Goal: Communication & Community: Share content

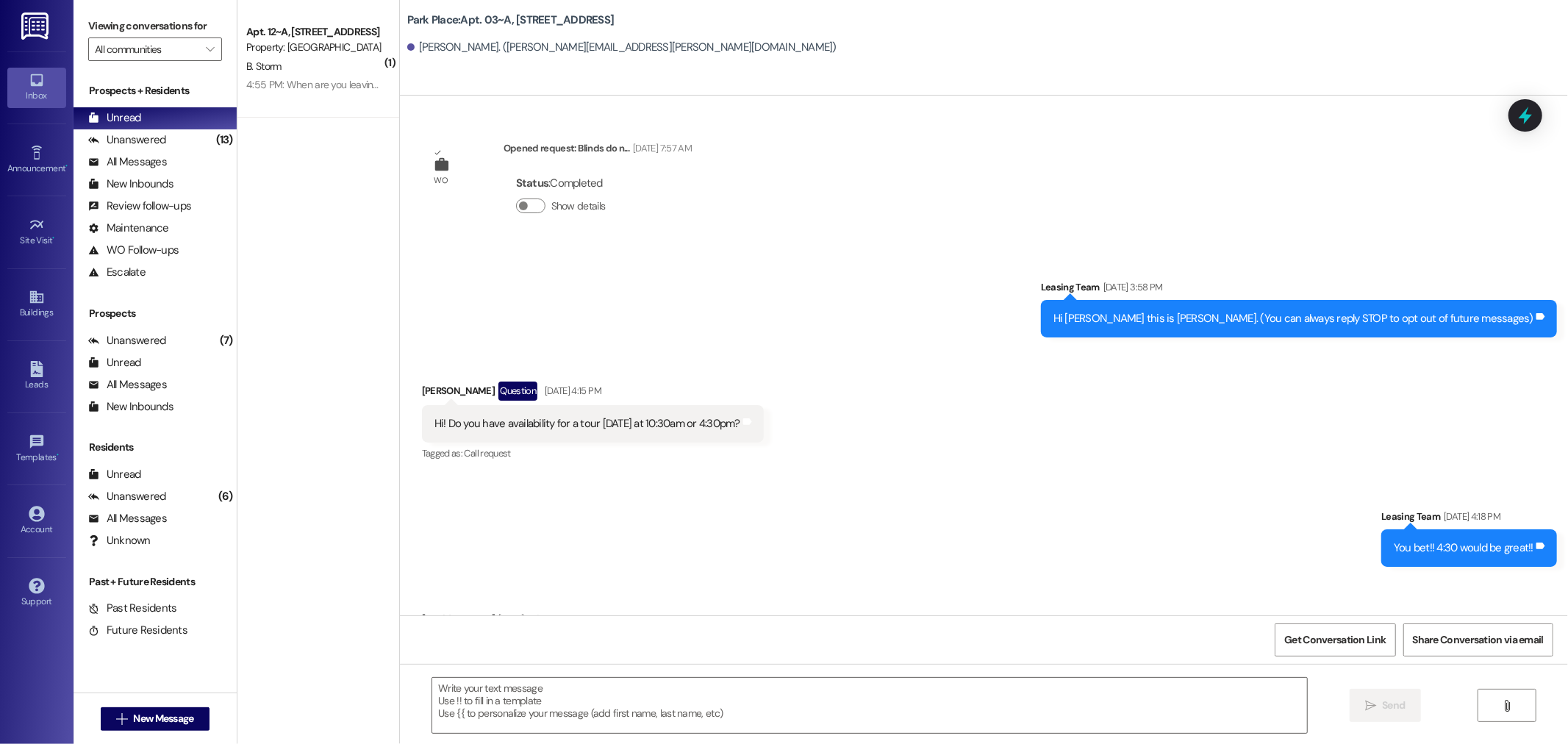
scroll to position [6049, 0]
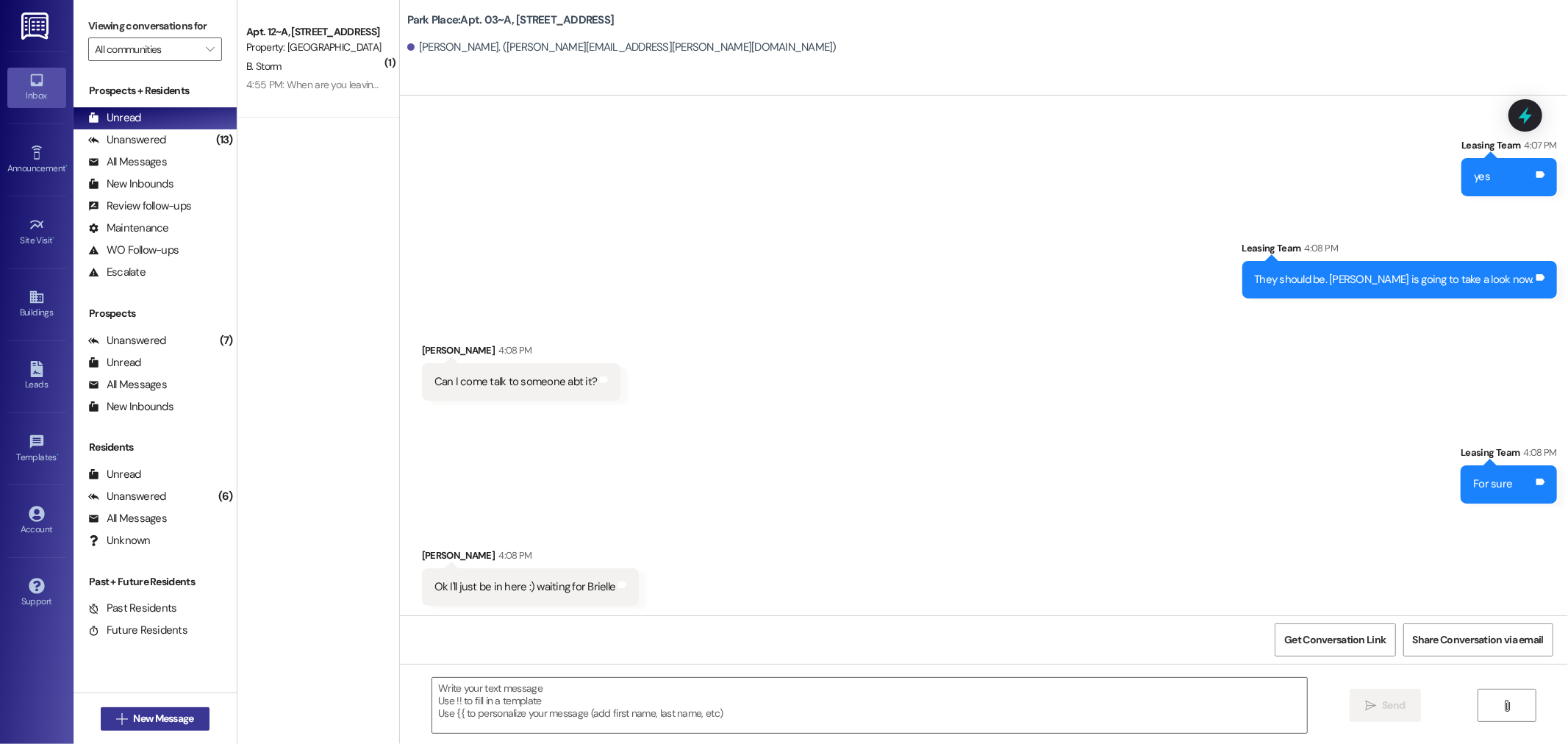
click at [168, 718] on span "New Message" at bounding box center [163, 719] width 60 height 16
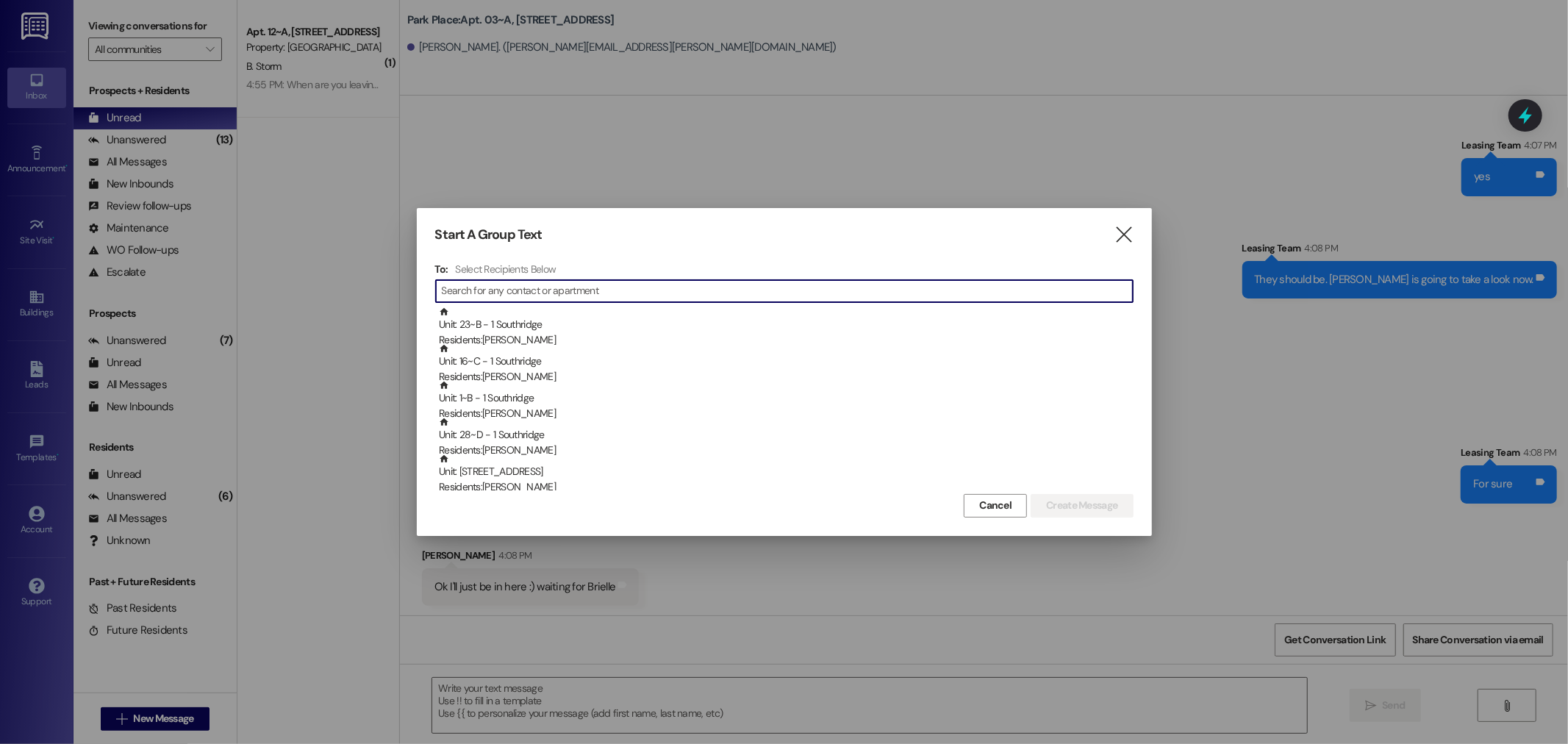
click at [466, 291] on input at bounding box center [787, 291] width 690 height 20
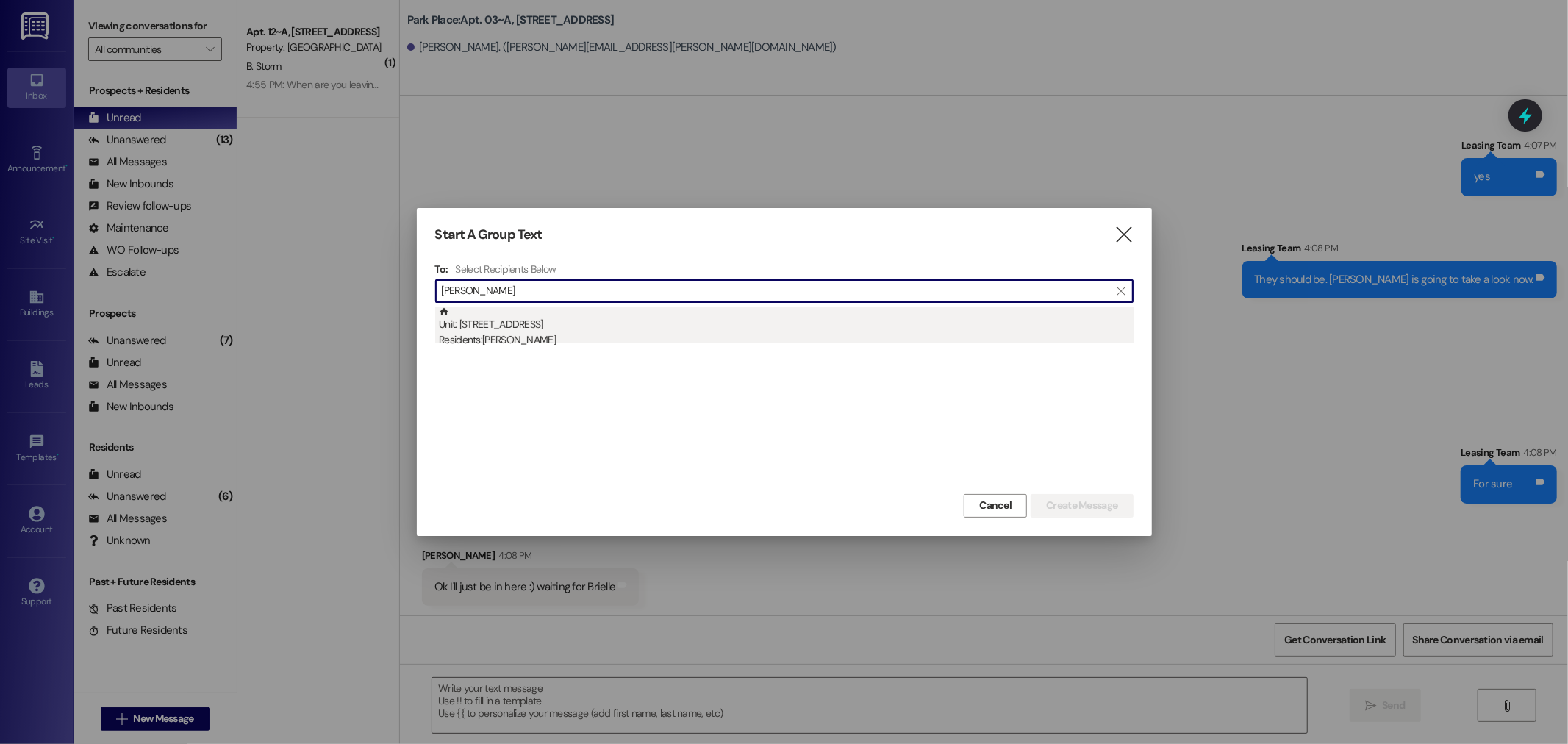
type input "[PERSON_NAME]"
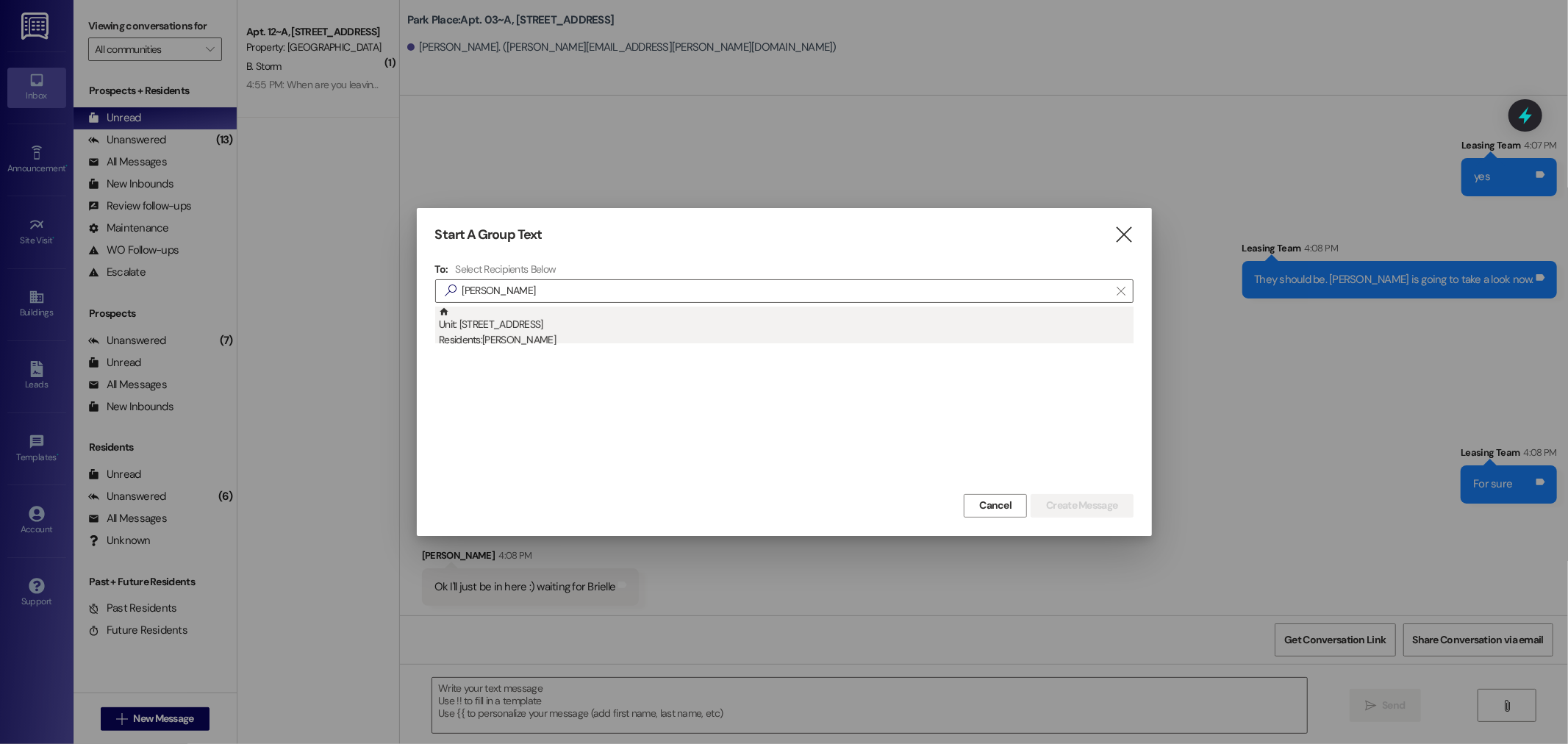
click at [545, 328] on div "Unit: 12~A - 1 Park Place Residents: [PERSON_NAME]" at bounding box center [786, 327] width 694 height 42
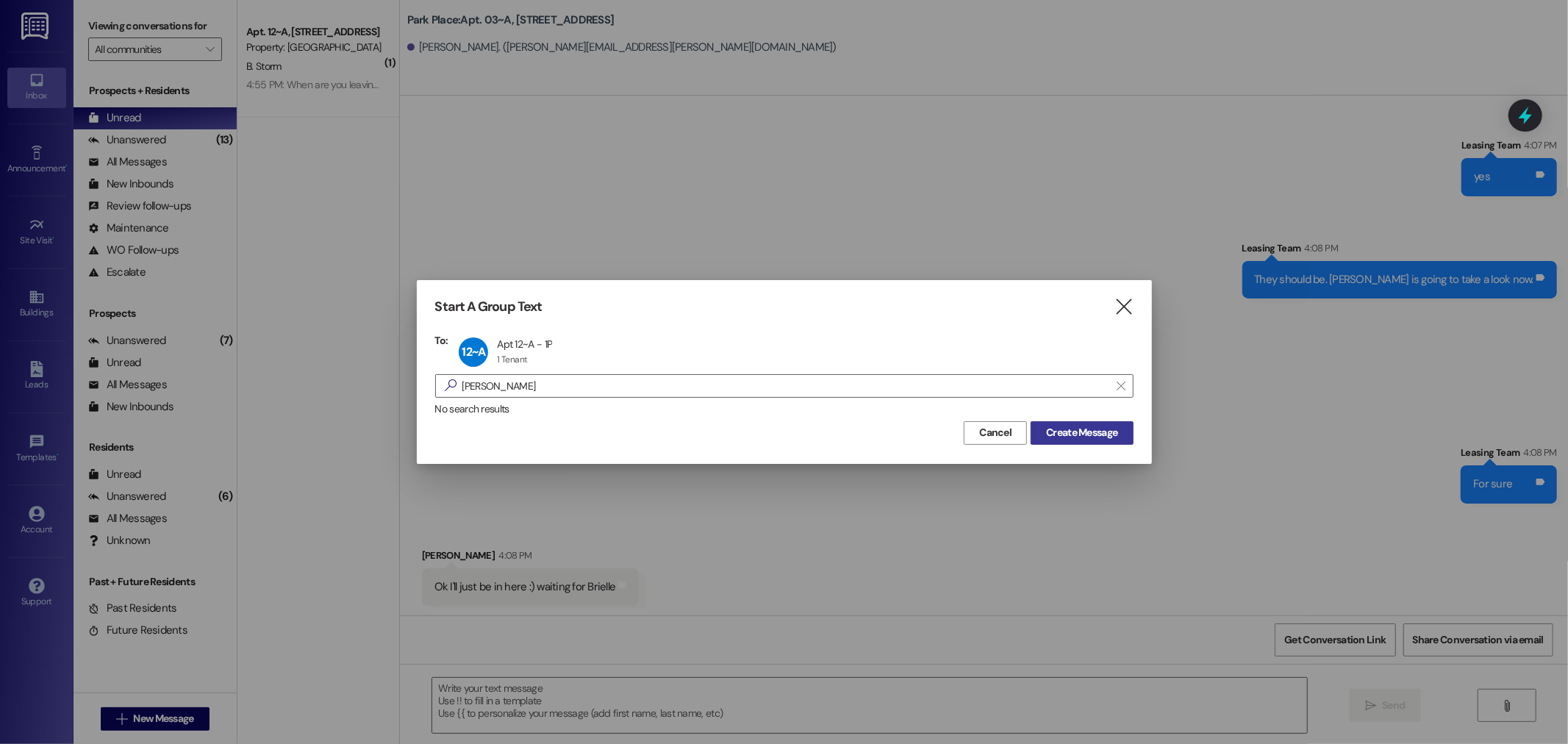
click at [1078, 429] on span "Create Message" at bounding box center [1080, 433] width 71 height 16
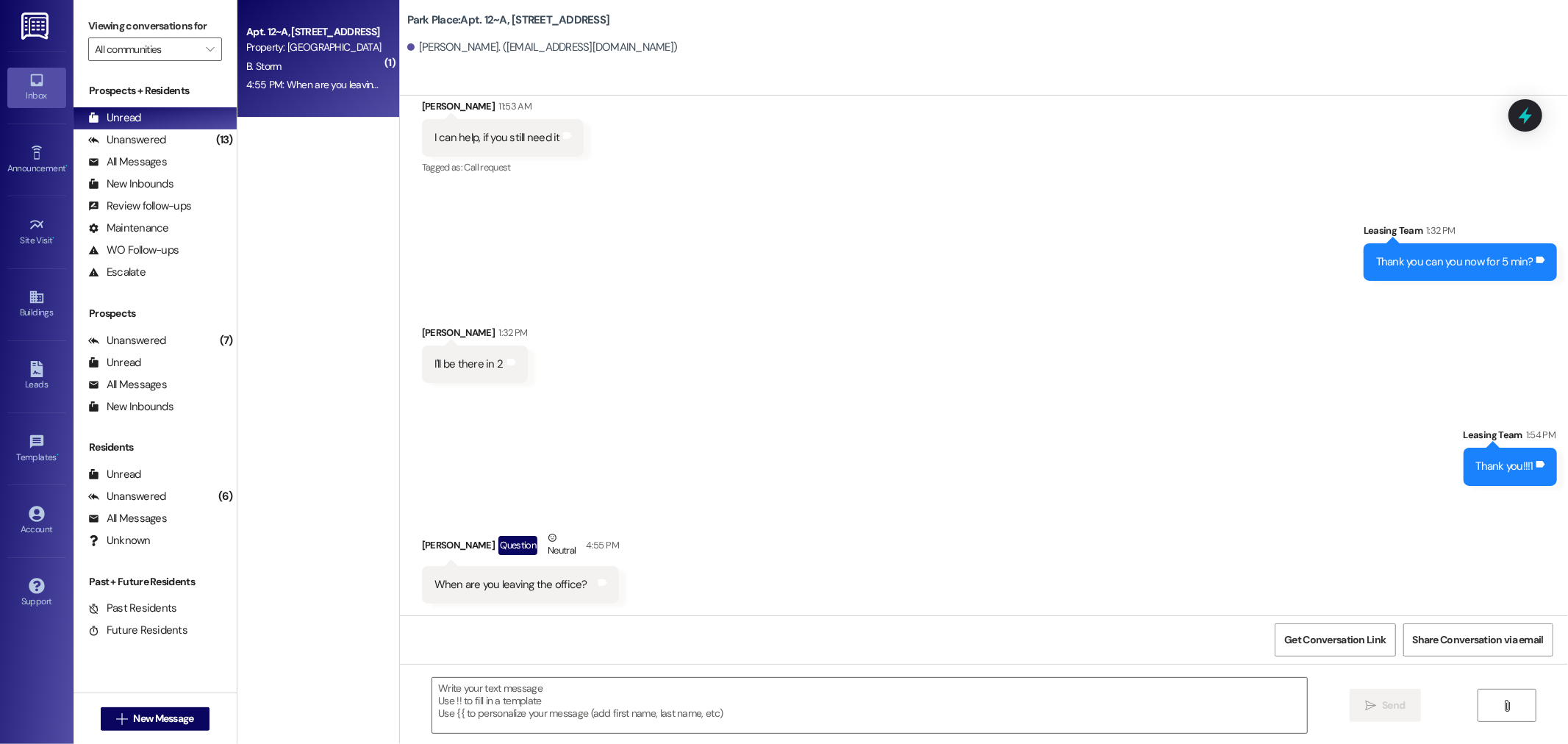
scroll to position [810, 0]
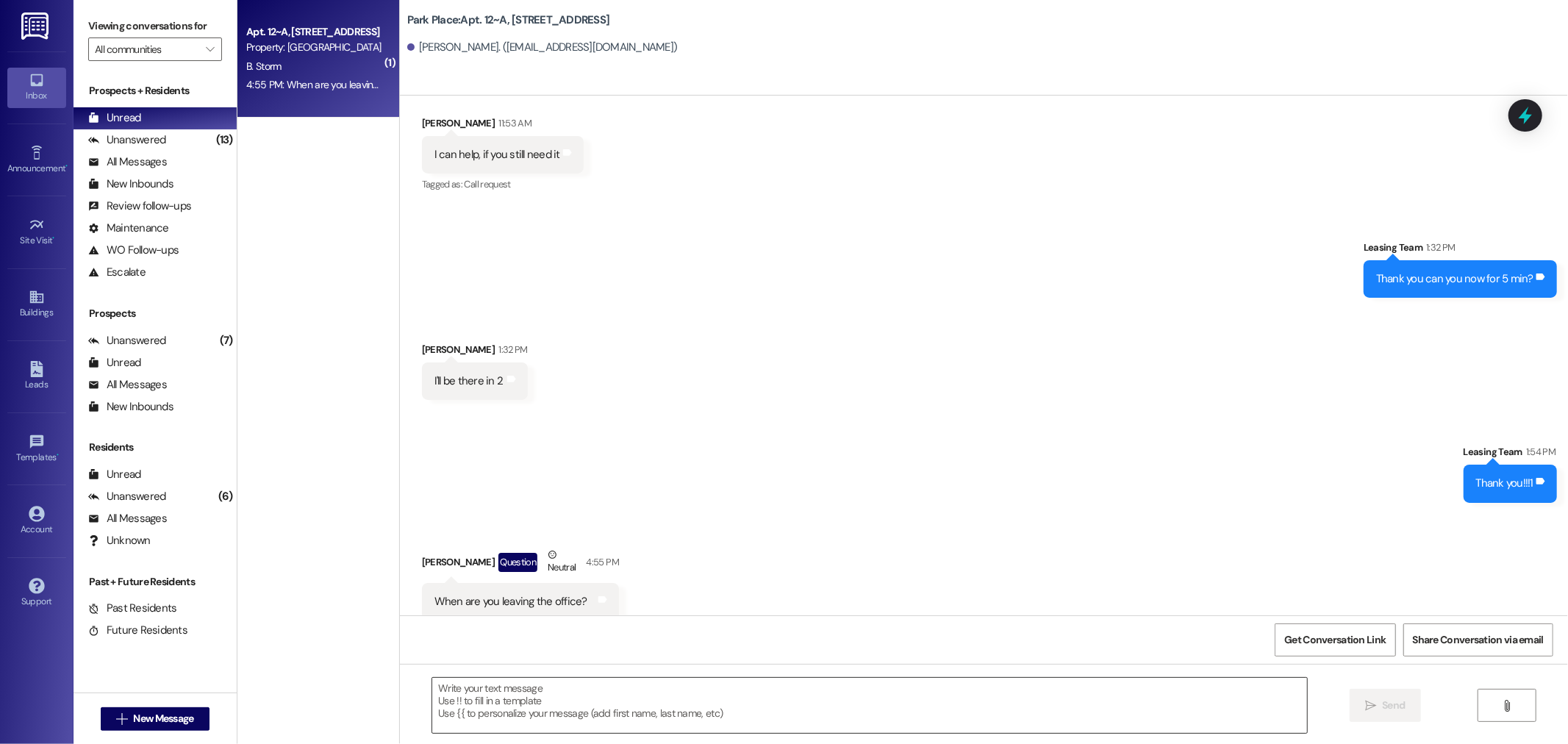
click at [449, 710] on textarea at bounding box center [869, 705] width 875 height 56
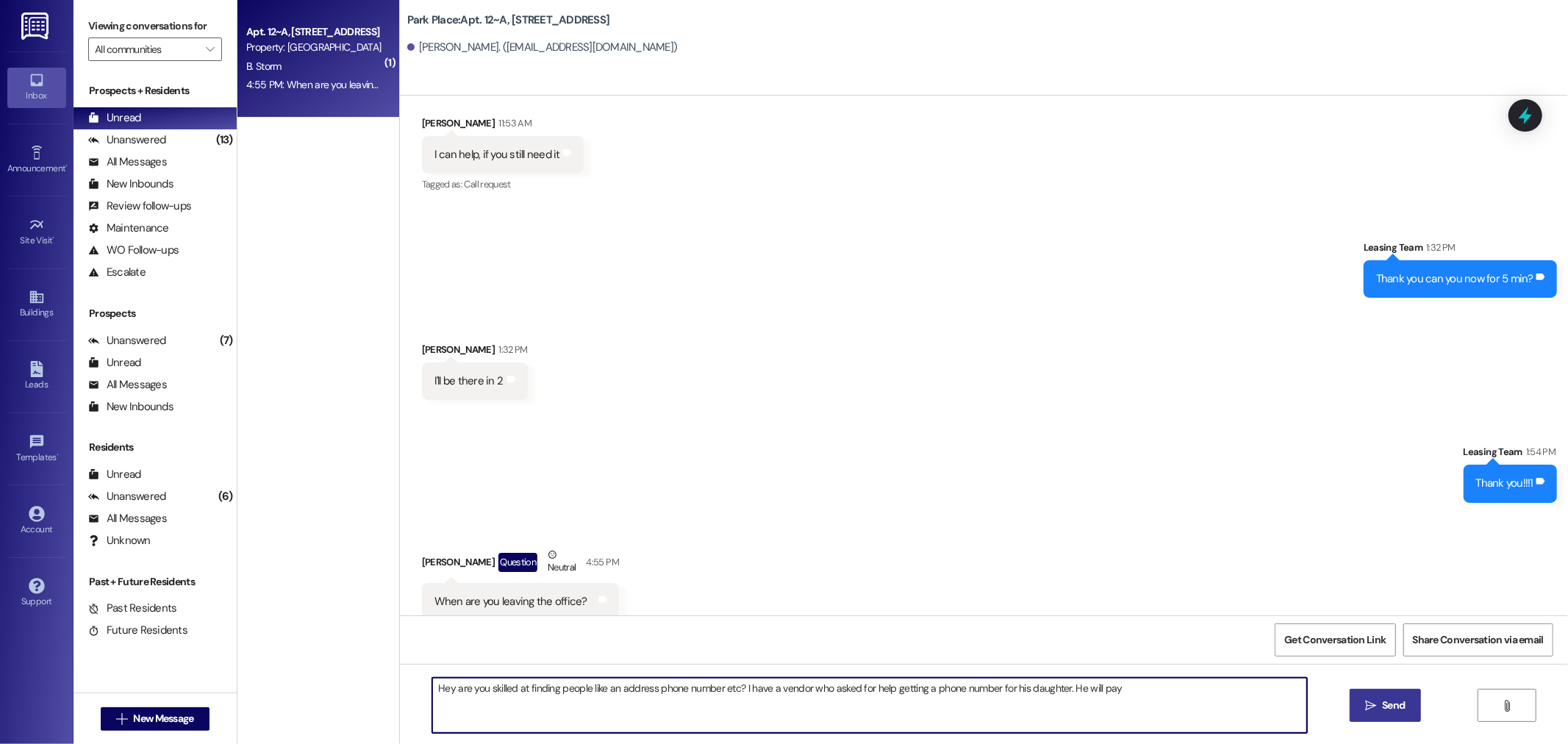
type textarea "Hey are you skilled at finding people like an address phone number etc? I have …"
click at [1379, 706] on span "Send" at bounding box center [1392, 705] width 28 height 16
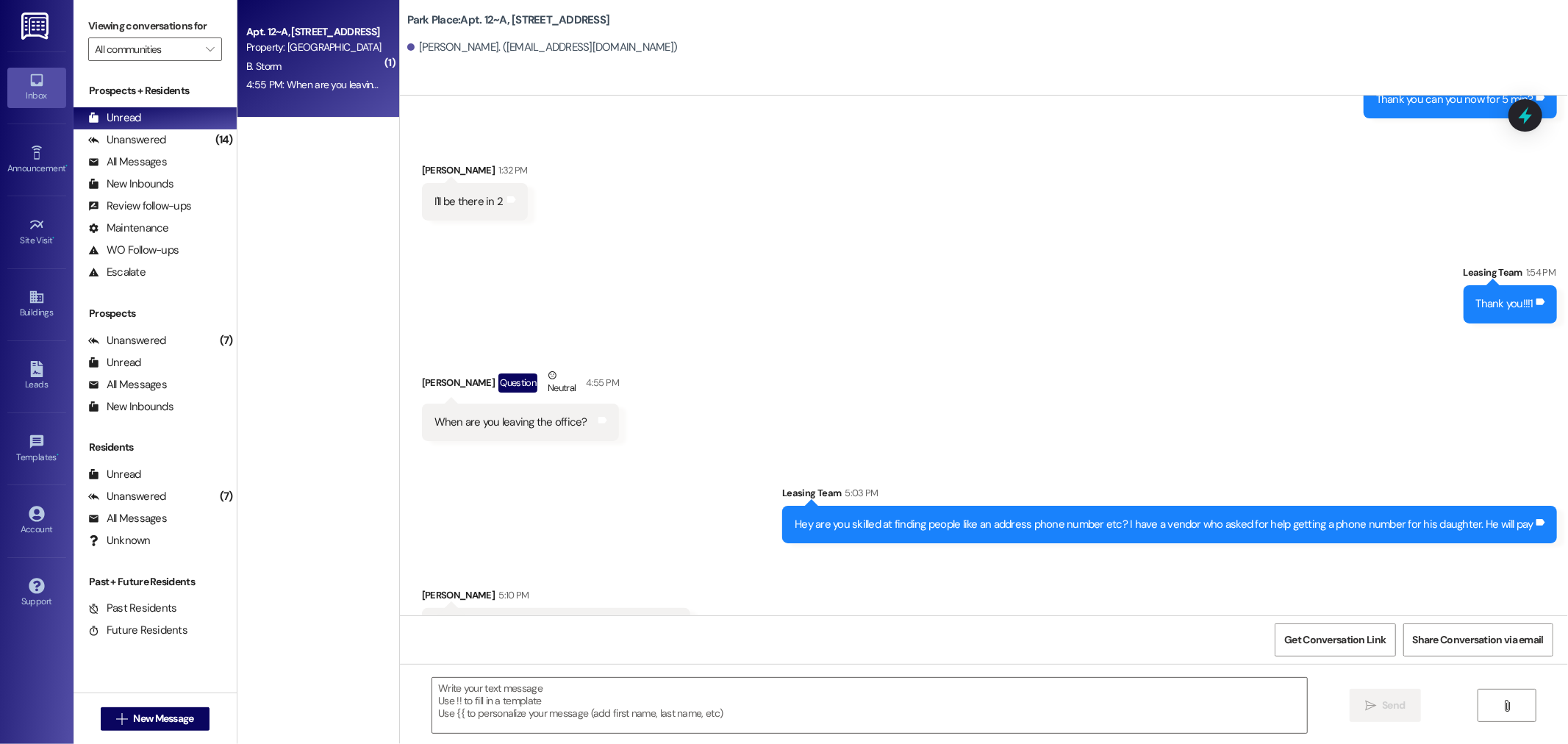
scroll to position [1016, 0]
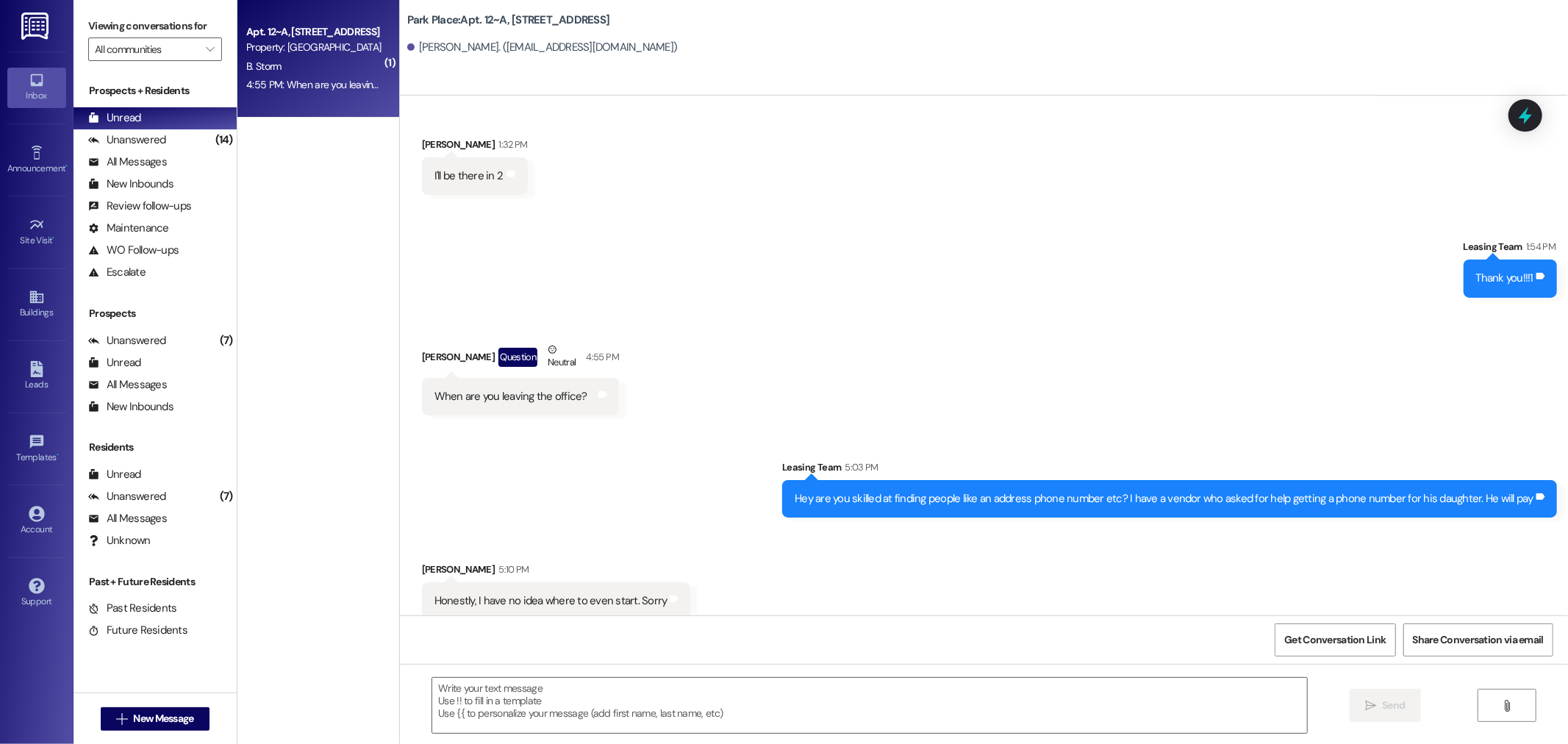
click at [31, 25] on img at bounding box center [36, 26] width 30 height 27
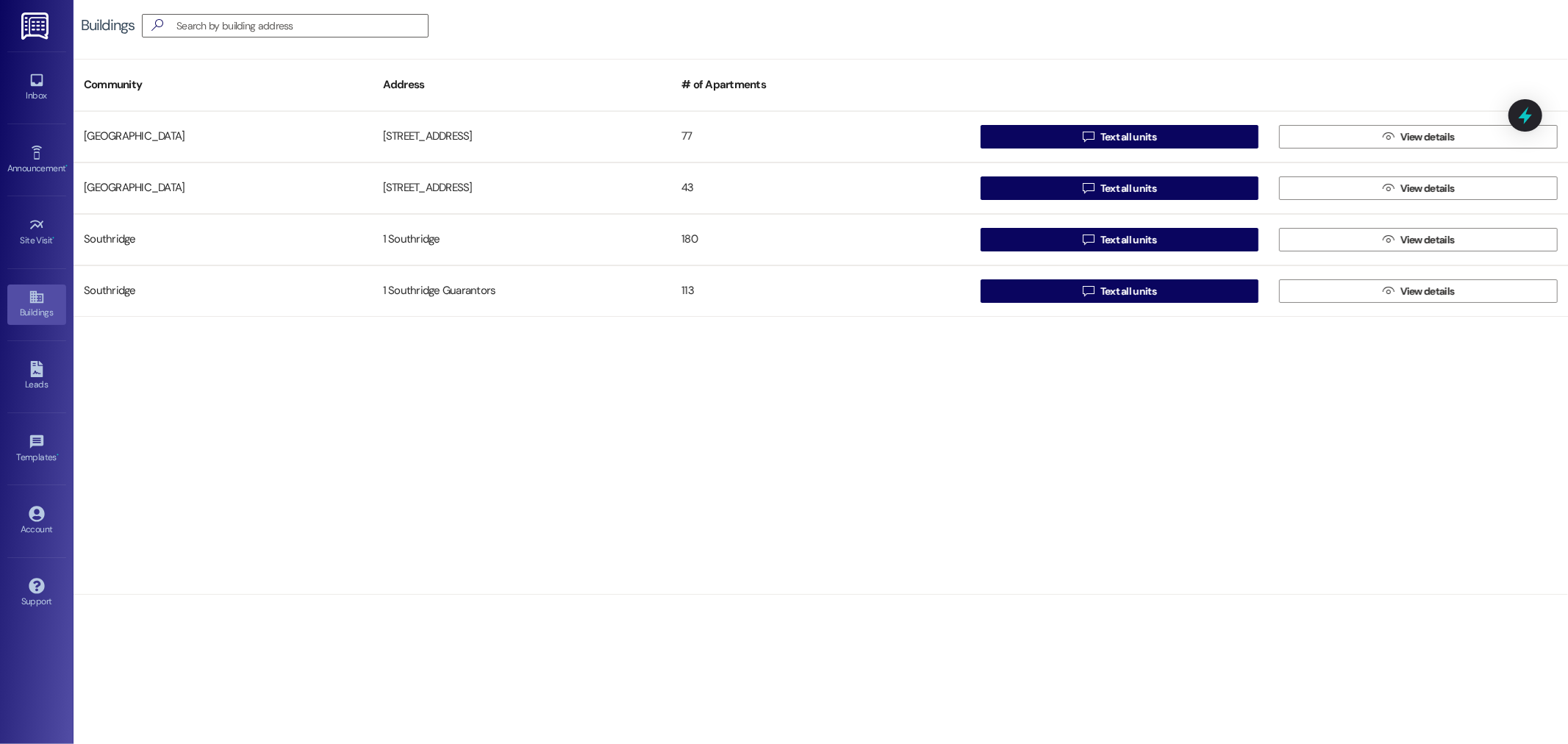
click at [35, 26] on img at bounding box center [36, 26] width 30 height 27
click at [1126, 136] on span "Text all units" at bounding box center [1127, 137] width 56 height 16
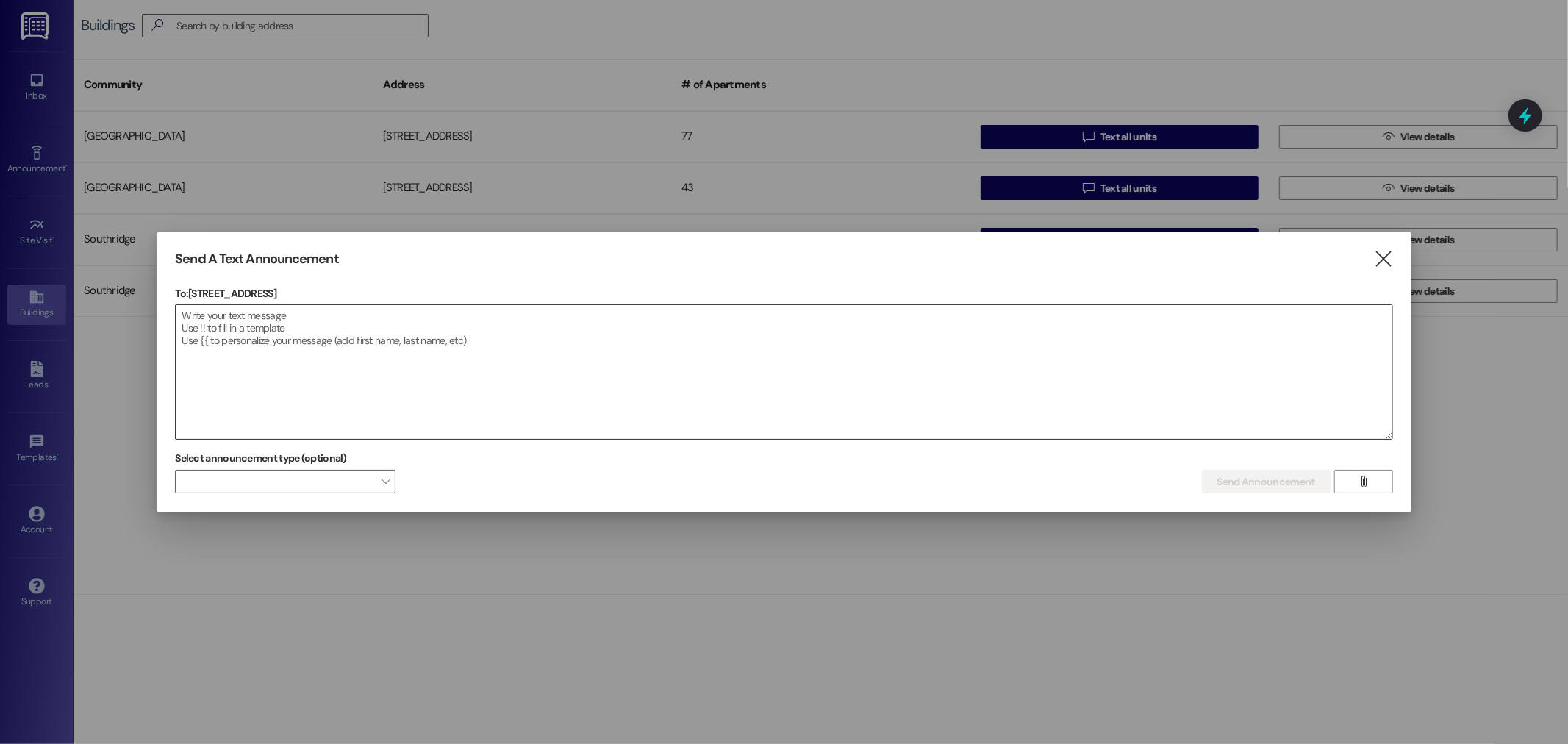
click at [232, 312] on textarea at bounding box center [783, 372] width 1216 height 134
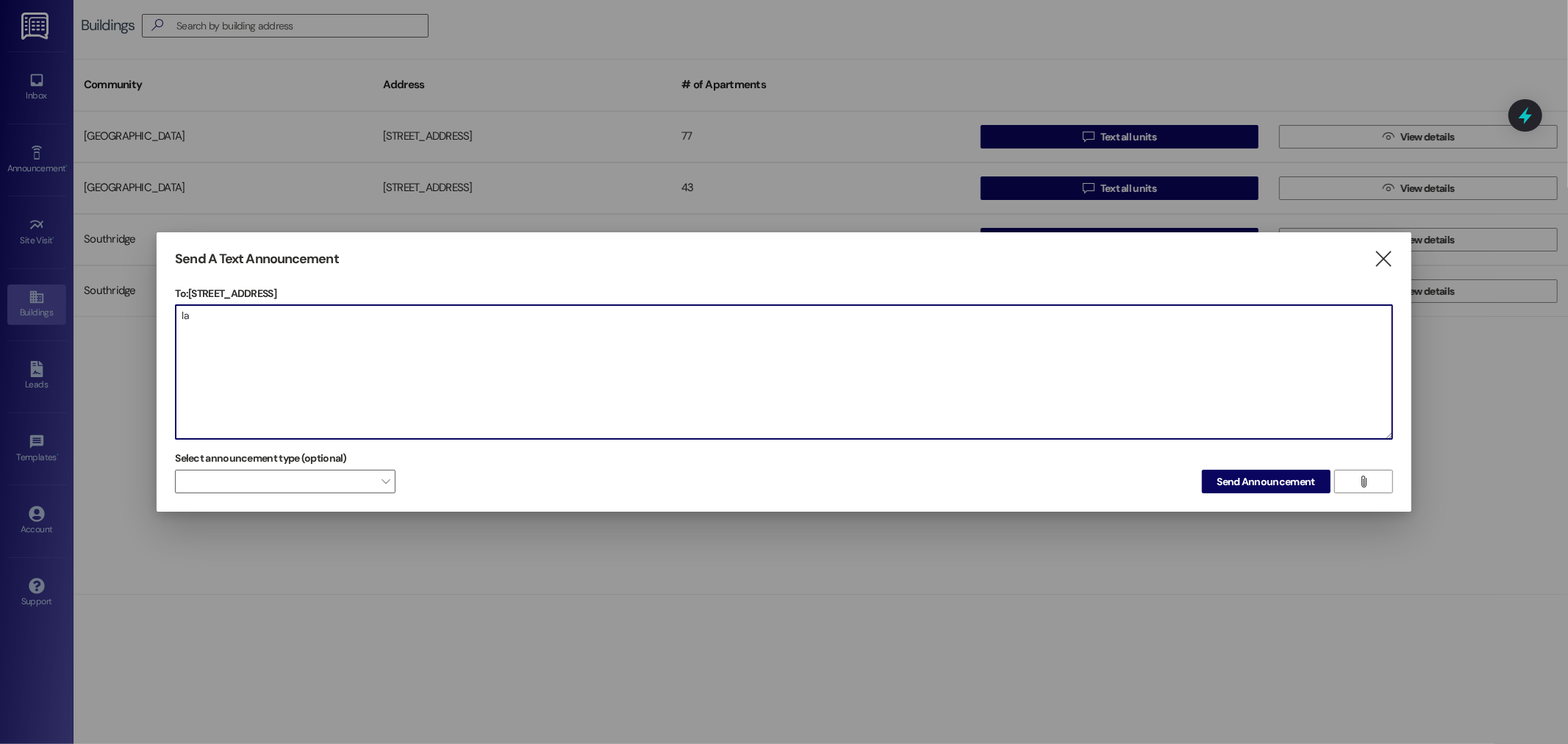
type textarea "l"
type textarea "Last Call for Donuts!!!!❤️❤️"
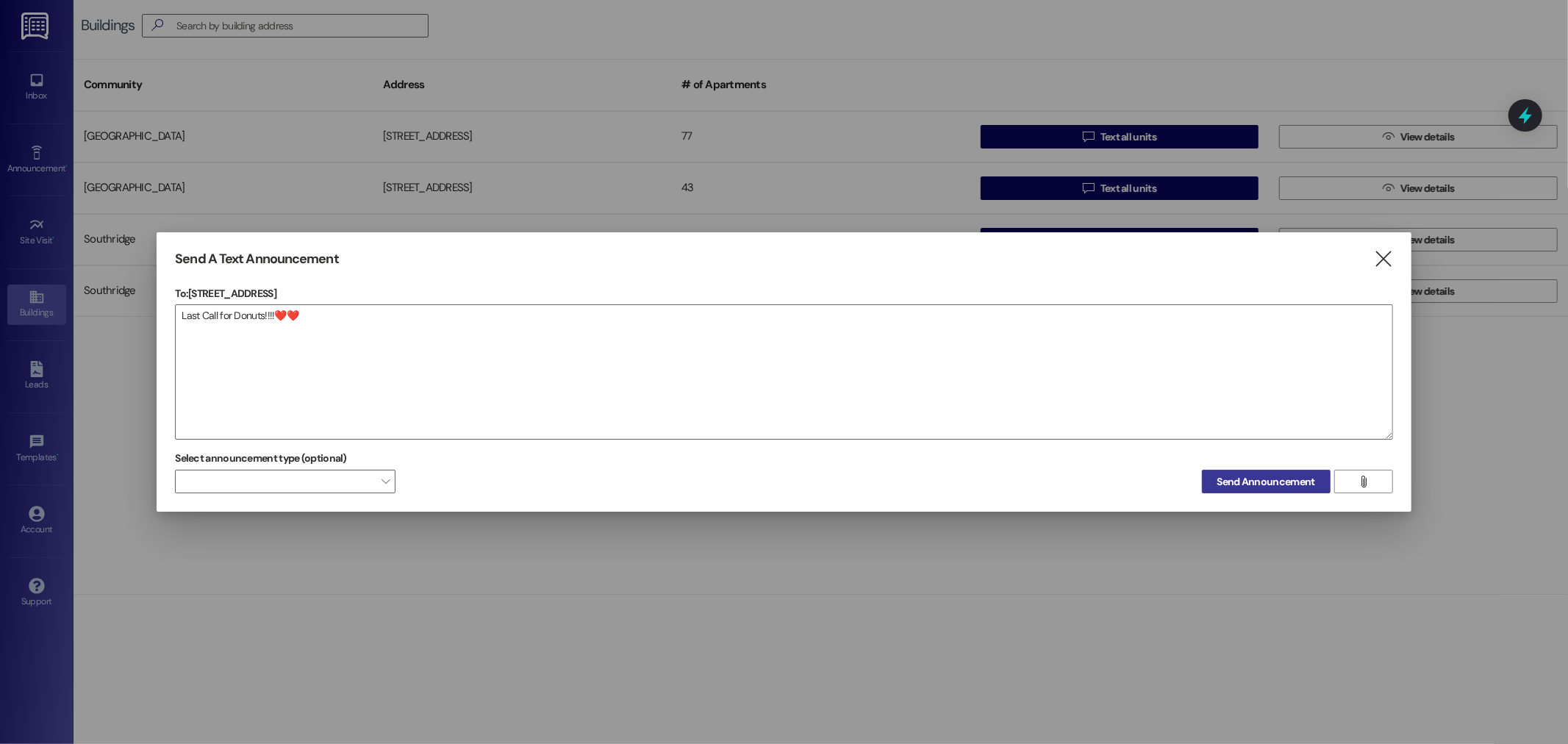
click at [1255, 481] on span "Send Announcement" at bounding box center [1266, 482] width 98 height 16
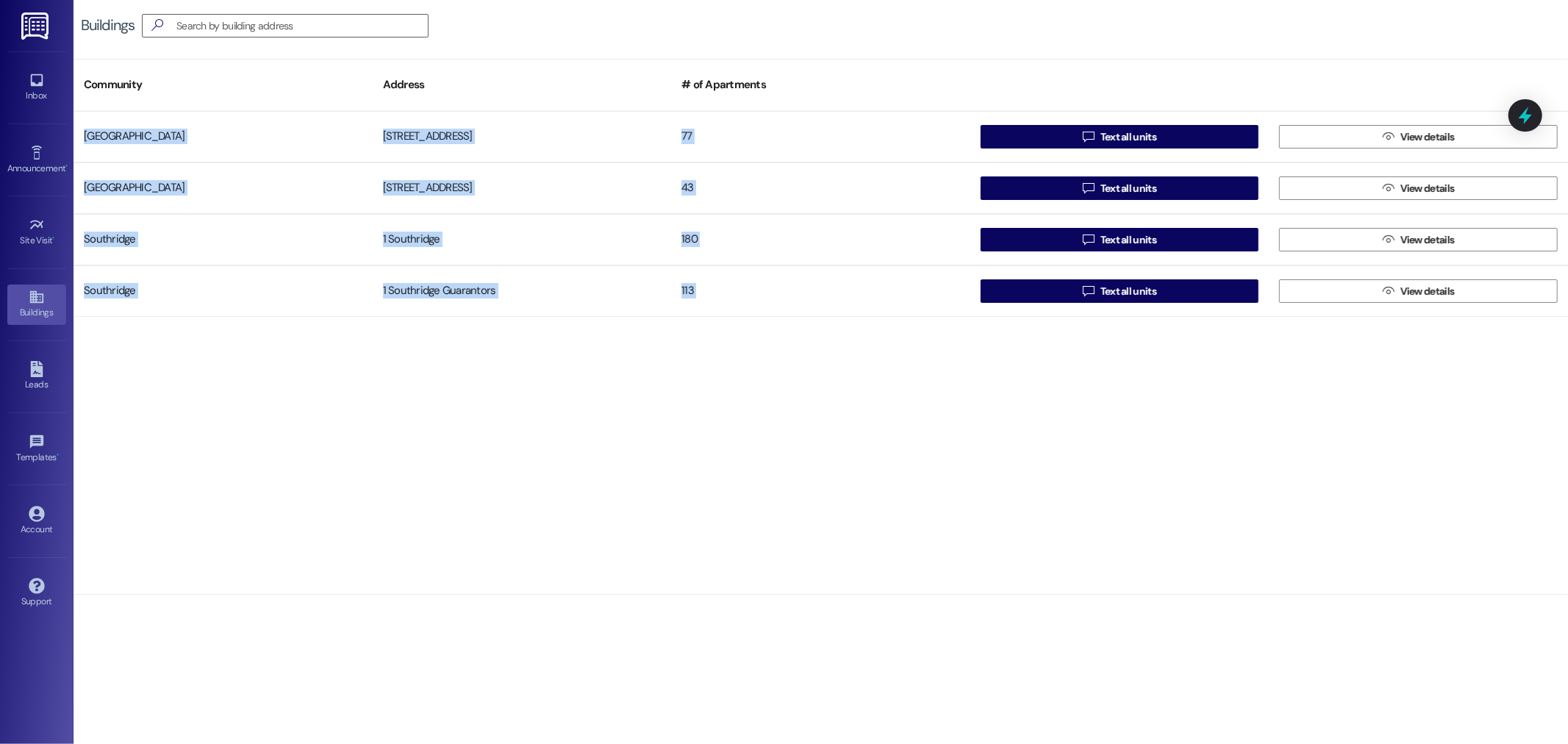
drag, startPoint x: 372, startPoint y: 309, endPoint x: 168, endPoint y: 312, distance: 204.0
click at [1128, 232] on span "Text all units" at bounding box center [1127, 240] width 56 height 16
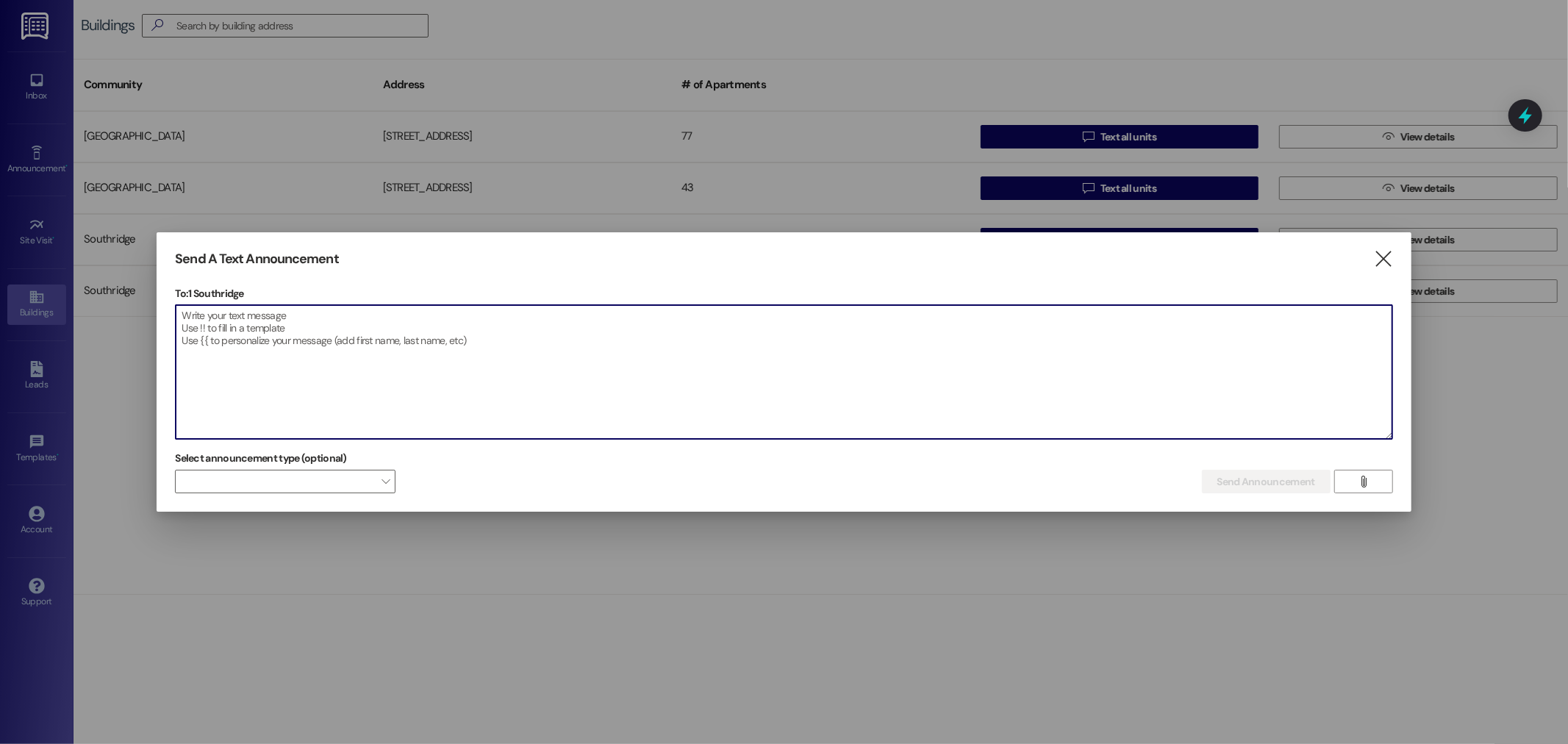
click at [236, 319] on textarea at bounding box center [783, 372] width 1216 height 134
type textarea "Last Call for Donuts!!!❤️❤️😍😍🍩🍩"
click at [1267, 483] on span "Send Announcement" at bounding box center [1266, 482] width 98 height 16
